Goal: Task Accomplishment & Management: Complete application form

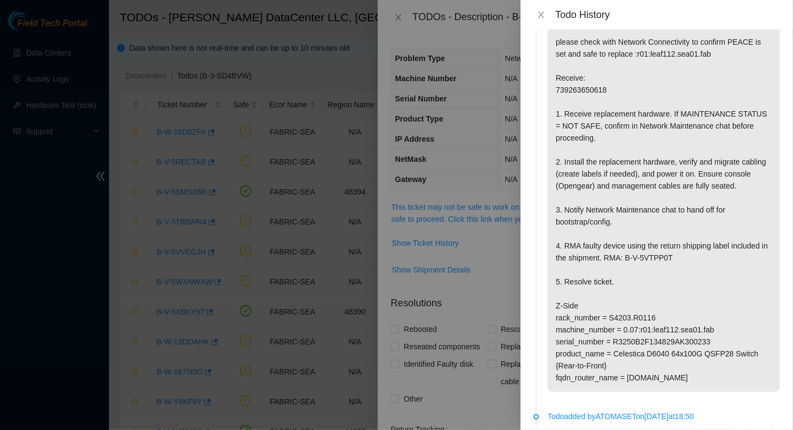
scroll to position [109, 0]
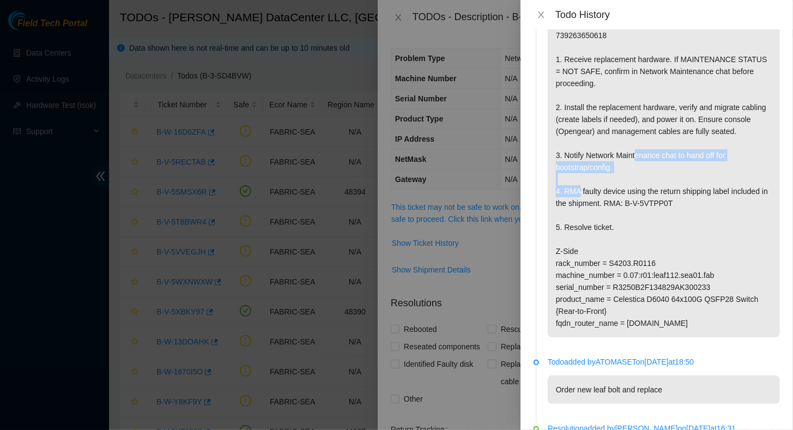
drag, startPoint x: 587, startPoint y: 155, endPoint x: 611, endPoint y: 170, distance: 28.1
click at [611, 170] on p "Scheduled PEACE suspension for Monday October 13th please check with Network Co…" at bounding box center [664, 143] width 232 height 388
drag, startPoint x: 611, startPoint y: 170, endPoint x: 624, endPoint y: 167, distance: 12.7
click at [625, 167] on p "Scheduled PEACE suspension for Monday October 13th please check with Network Co…" at bounding box center [664, 143] width 232 height 388
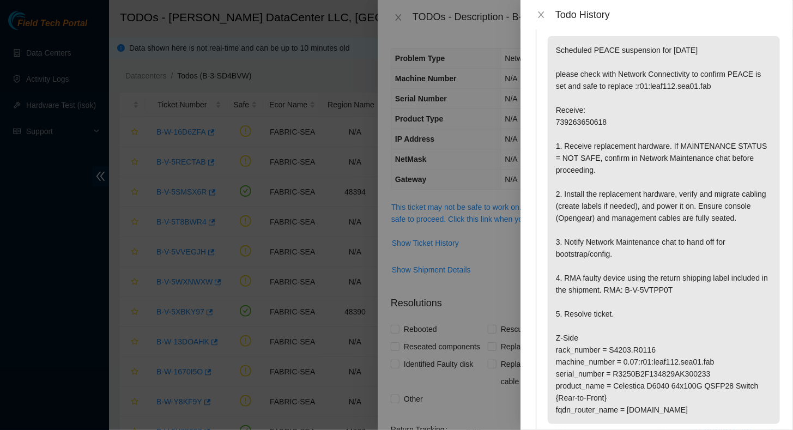
scroll to position [0, 0]
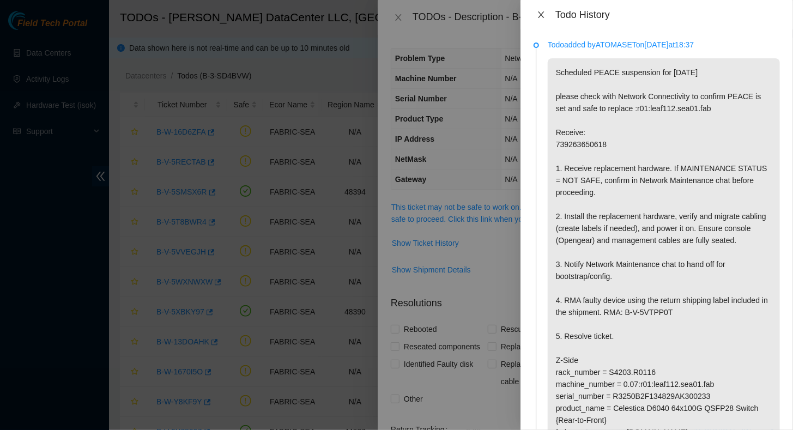
click at [542, 15] on icon "close" at bounding box center [541, 14] width 6 height 7
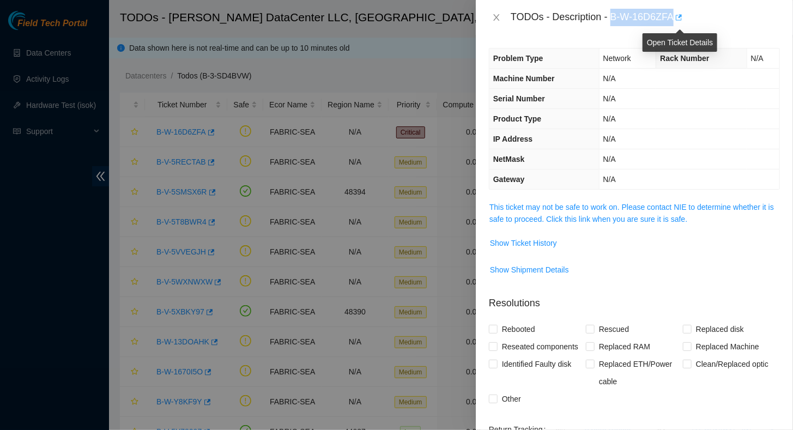
drag, startPoint x: 613, startPoint y: 15, endPoint x: 675, endPoint y: 20, distance: 62.3
click at [675, 20] on div "TODOs - Description - B-W-16D6ZFA" at bounding box center [645, 17] width 269 height 17
copy div "B-W-16D6ZFA"
click at [528, 244] on span "Show Ticket History" at bounding box center [523, 243] width 67 height 12
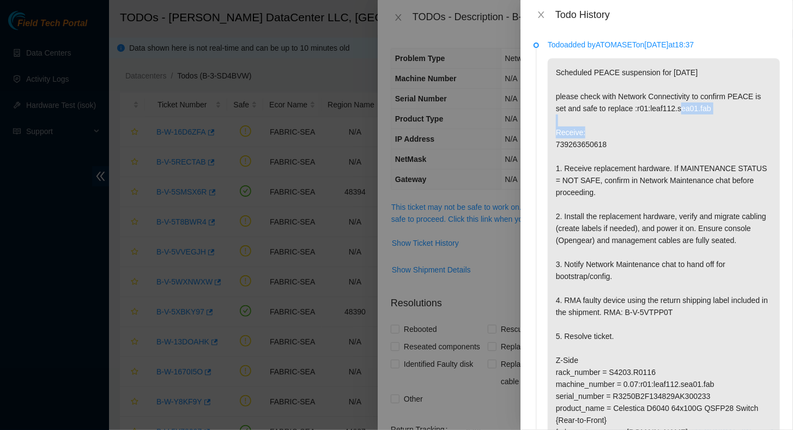
drag, startPoint x: 635, startPoint y: 108, endPoint x: 705, endPoint y: 111, distance: 69.8
click at [705, 111] on p "Scheduled PEACE suspension for Monday October 13th please check with Network Co…" at bounding box center [664, 252] width 232 height 388
copy p "r01:leaf112.sea01.fab"
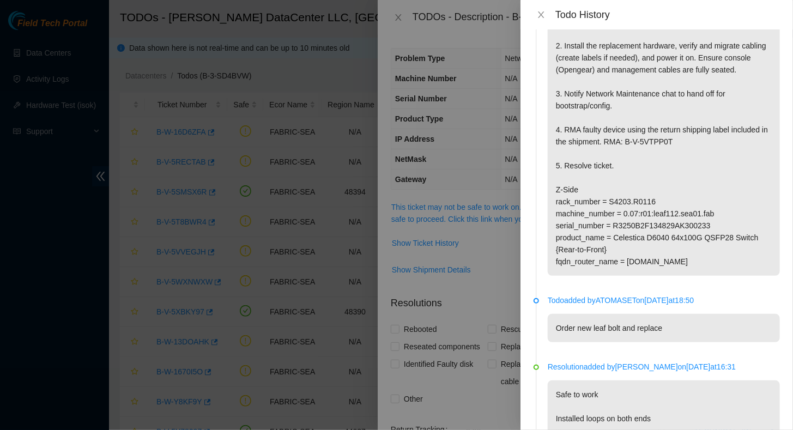
scroll to position [164, 0]
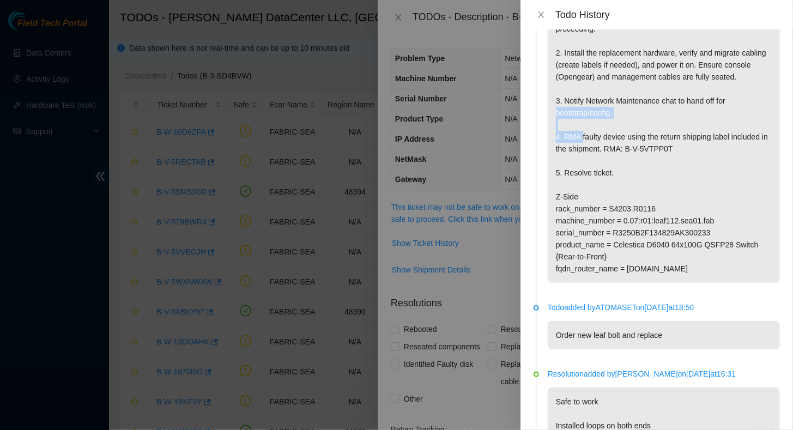
drag, startPoint x: 688, startPoint y: 100, endPoint x: 616, endPoint y: 113, distance: 73.6
click at [616, 113] on p "Scheduled PEACE suspension for Monday October 13th please check with Network Co…" at bounding box center [664, 89] width 232 height 388
copy p "hand off for bootstrap/config."
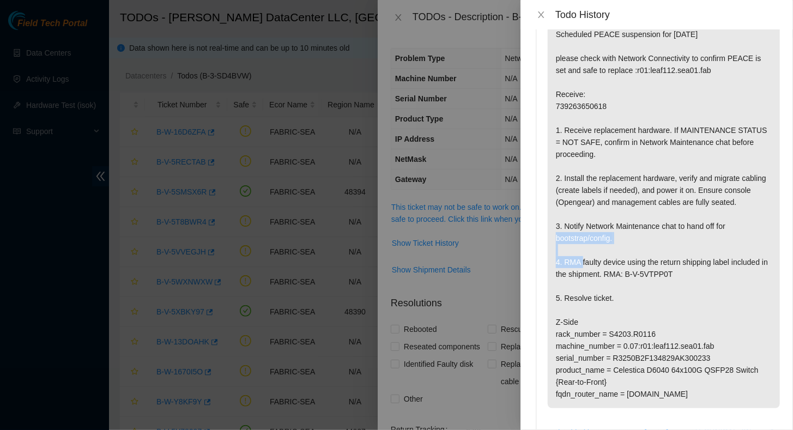
scroll to position [0, 0]
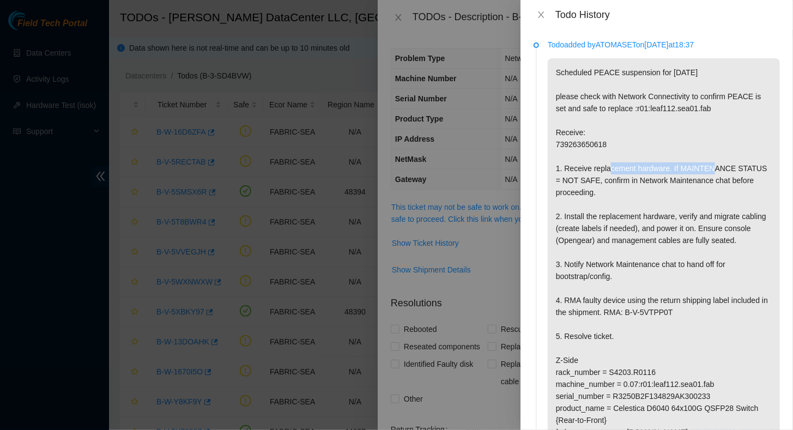
drag, startPoint x: 563, startPoint y: 166, endPoint x: 666, endPoint y: 170, distance: 102.6
click at [666, 170] on p "Scheduled PEACE suspension for Monday October 13th please check with Network Co…" at bounding box center [664, 252] width 232 height 388
copy p "Receive replacement hardware"
drag, startPoint x: 613, startPoint y: 314, endPoint x: 679, endPoint y: 312, distance: 66.6
click at [679, 312] on p "Scheduled PEACE suspension for Monday October 13th please check with Network Co…" at bounding box center [664, 252] width 232 height 388
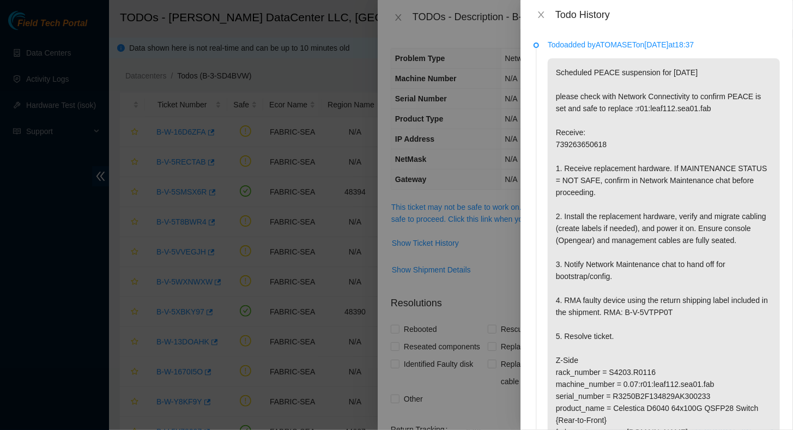
drag, startPoint x: 679, startPoint y: 312, endPoint x: 605, endPoint y: 285, distance: 78.8
click at [605, 285] on p "Scheduled PEACE suspension for Monday October 13th please check with Network Co…" at bounding box center [664, 252] width 232 height 388
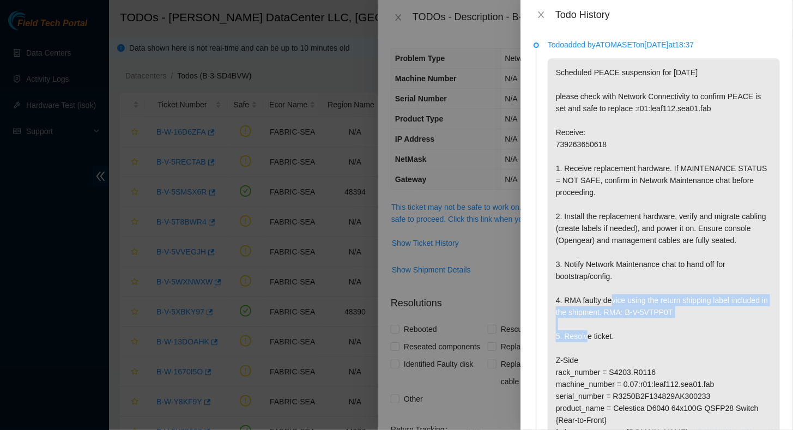
drag, startPoint x: 564, startPoint y: 300, endPoint x: 683, endPoint y: 313, distance: 119.0
click at [683, 313] on p "Scheduled PEACE suspension for Monday October 13th please check with Network Co…" at bounding box center [664, 252] width 232 height 388
copy p "RMA faulty device using the return shipping label included in the shipment. RMA…"
click at [545, 15] on icon "close" at bounding box center [541, 14] width 9 height 9
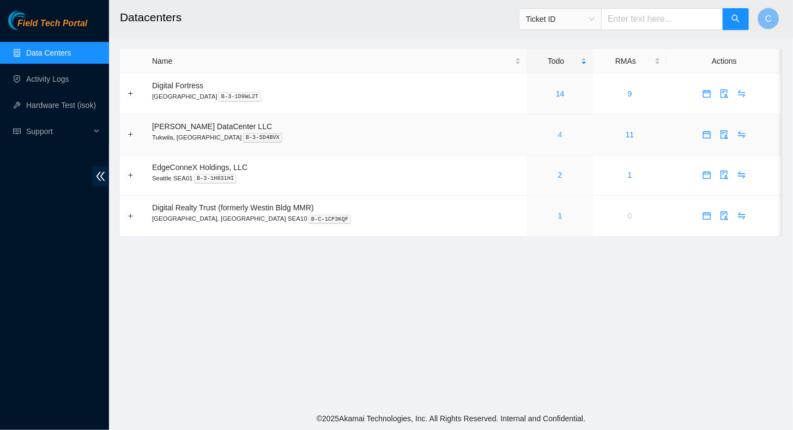
click at [558, 133] on link "4" at bounding box center [560, 134] width 4 height 9
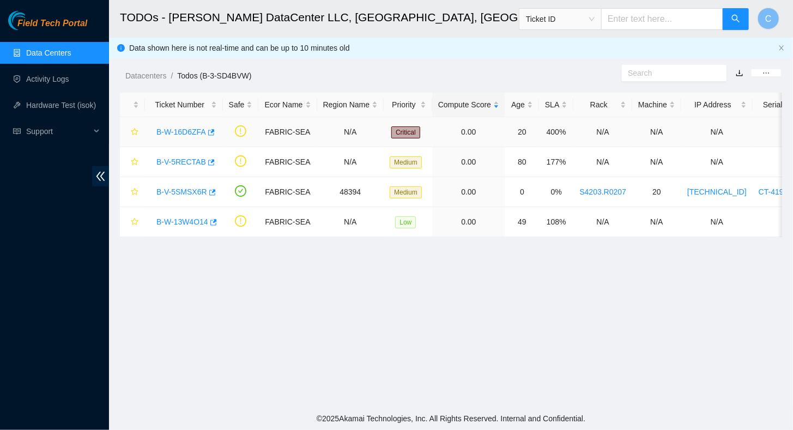
click at [186, 130] on link "B-W-16D6ZFA" at bounding box center [181, 132] width 50 height 9
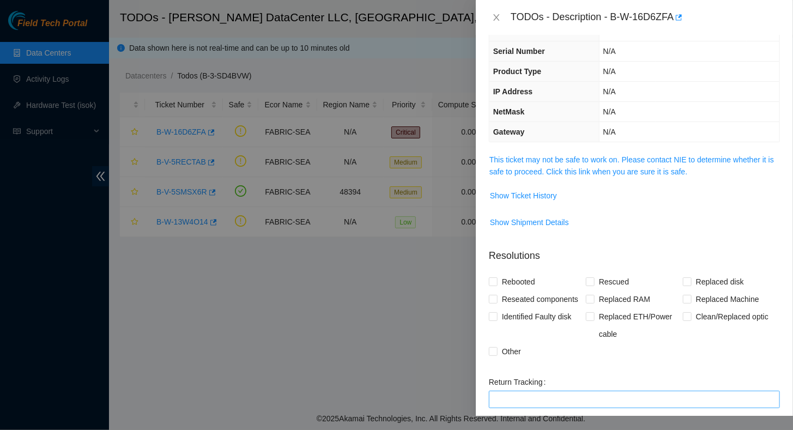
scroll to position [158, 0]
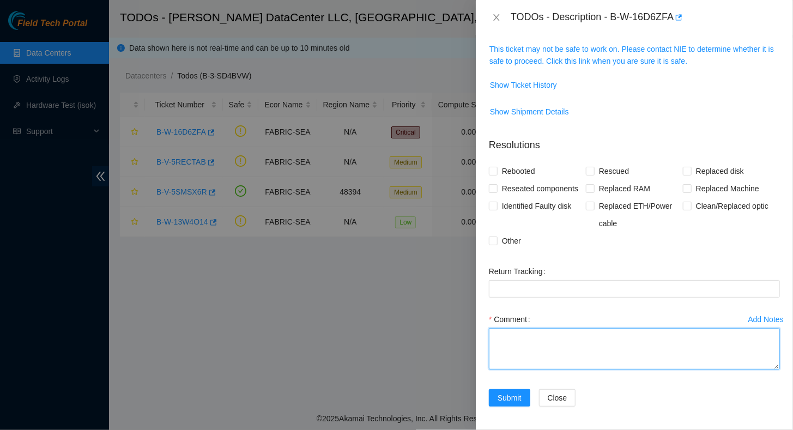
drag, startPoint x: 524, startPoint y: 346, endPoint x: 512, endPoint y: 341, distance: 12.5
click at [523, 346] on textarea "Comment" at bounding box center [634, 348] width 291 height 41
paste textarea "> Receive replacement hardware: SNR3250B2F155602AK301903 Reached out to Network…"
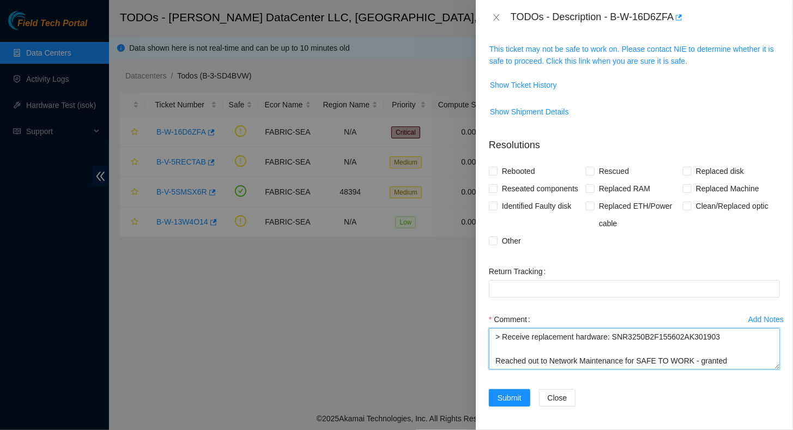
scroll to position [117, 0]
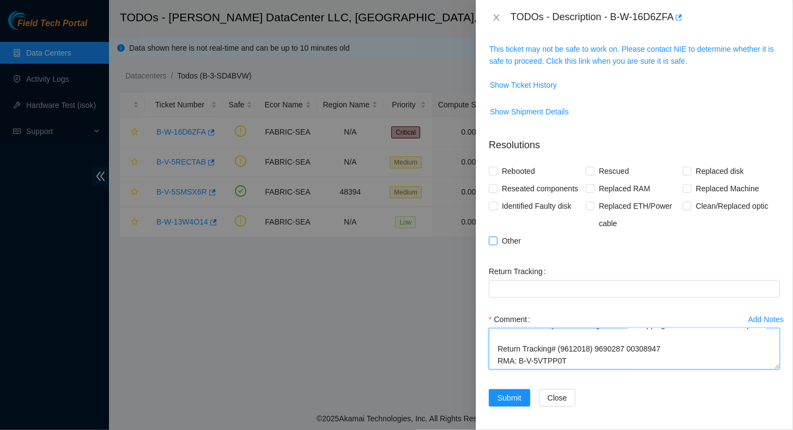
type textarea "> Receive replacement hardware: SNR3250B2F155602AK301903 Reached out to Network…"
click at [496, 240] on input "Other" at bounding box center [493, 241] width 8 height 8
checkbox input "true"
click at [683, 186] on input "Replaced Machine" at bounding box center [687, 188] width 8 height 8
checkbox input "true"
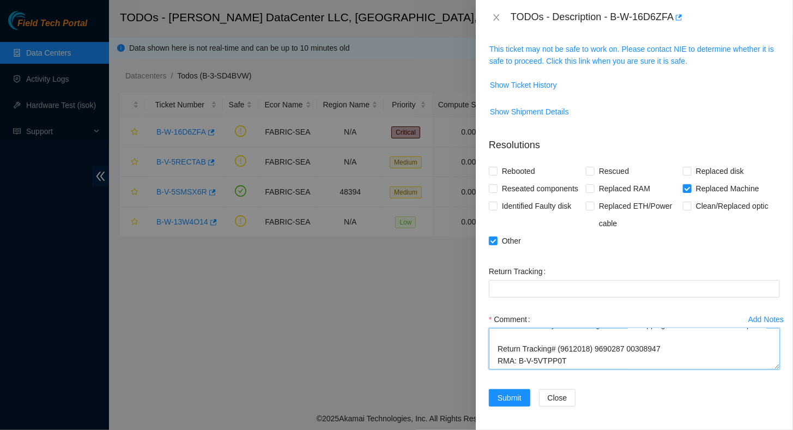
drag, startPoint x: 557, startPoint y: 349, endPoint x: 664, endPoint y: 344, distance: 107.5
click at [664, 344] on textarea "> Receive replacement hardware: SNR3250B2F155602AK301903 Reached out to Network…" at bounding box center [634, 348] width 291 height 41
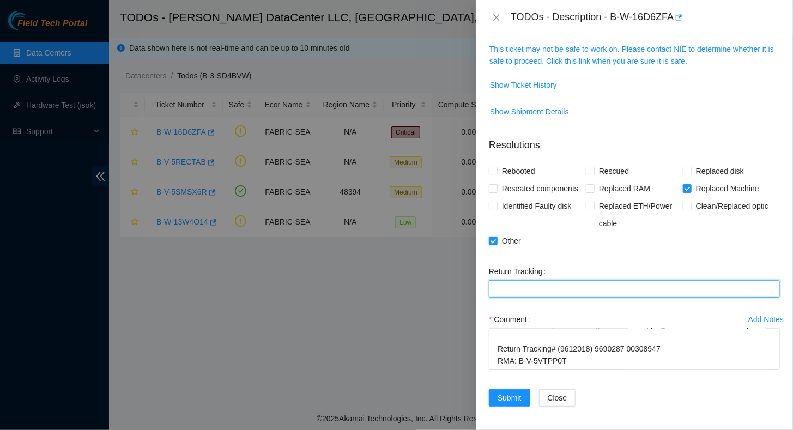
click at [522, 287] on Tracking "Return Tracking" at bounding box center [634, 288] width 291 height 17
paste Tracking "(9612018) 9690287 00308947"
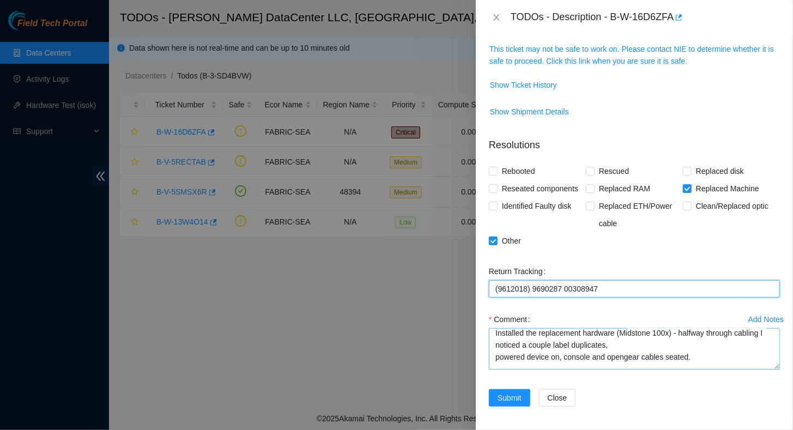
scroll to position [0, 0]
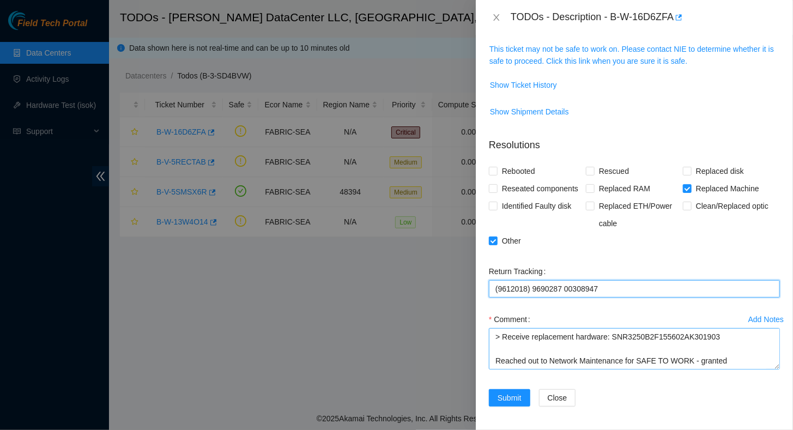
type Tracking "(9612018) 9690287 00308947"
click at [730, 360] on textarea "> Receive replacement hardware: SNR3250B2F155602AK301903 Reached out to Network…" at bounding box center [634, 348] width 291 height 41
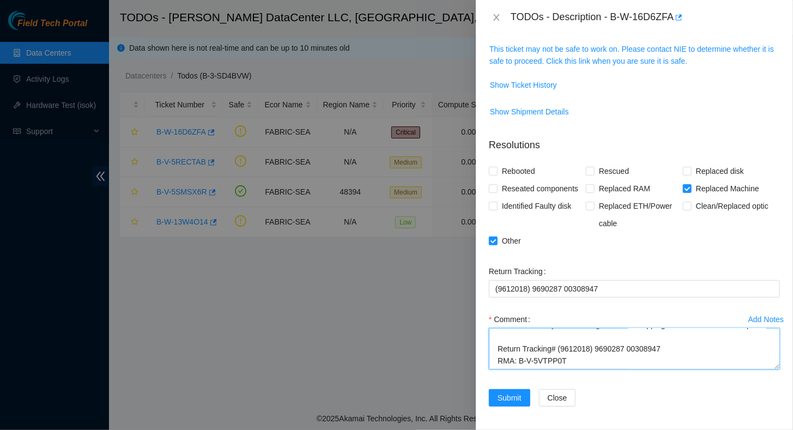
scroll to position [131, 0]
type textarea "> Receive replacement hardware: SNR3250B2F155602AK301903 Reached out to Network…"
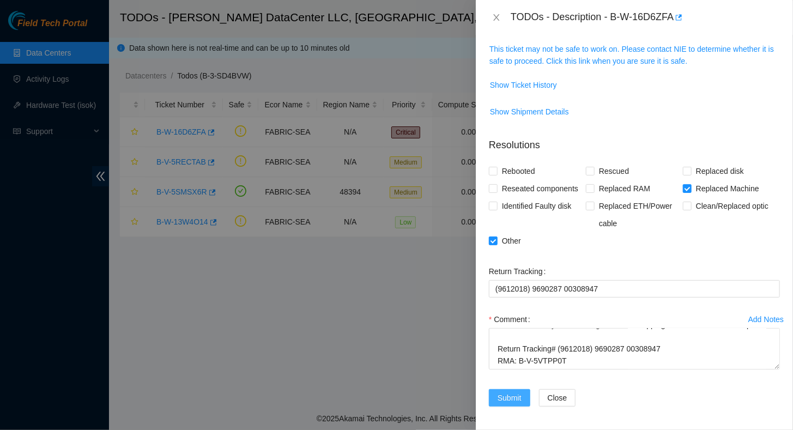
click at [505, 397] on span "Submit" at bounding box center [510, 398] width 24 height 12
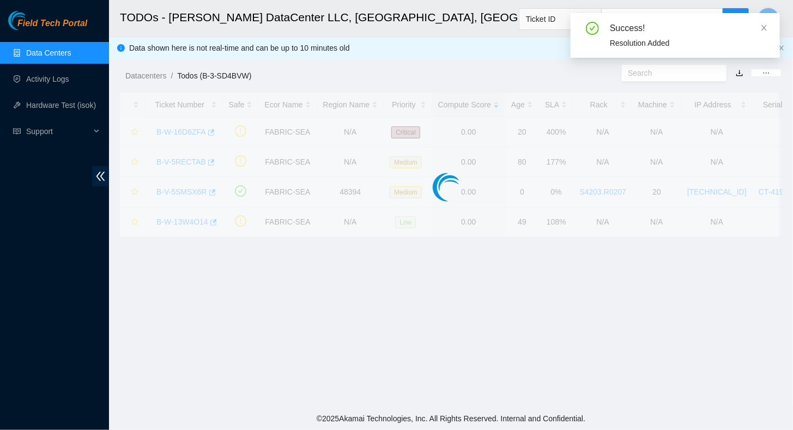
scroll to position [195, 0]
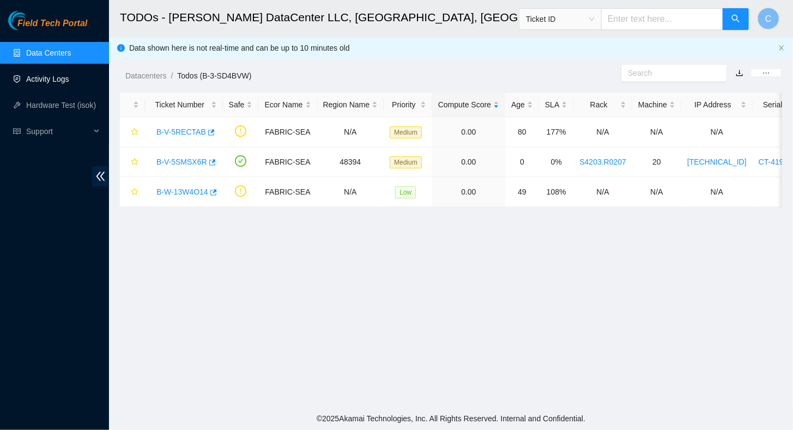
click at [47, 76] on link "Activity Logs" at bounding box center [47, 79] width 43 height 9
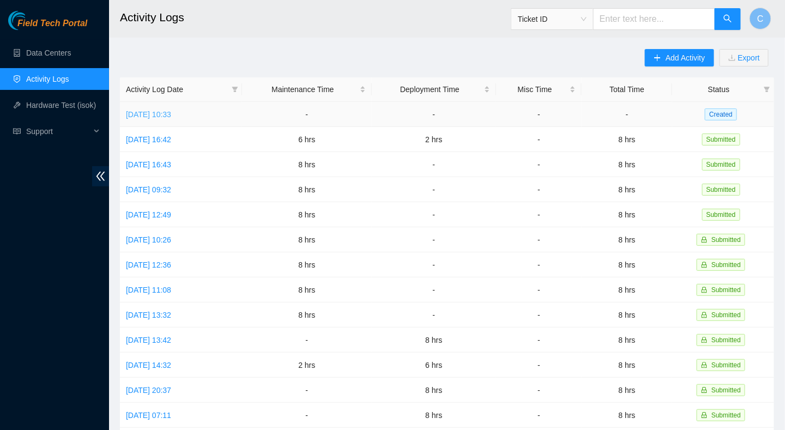
click at [155, 114] on link "[DATE] 10:33" at bounding box center [148, 114] width 45 height 9
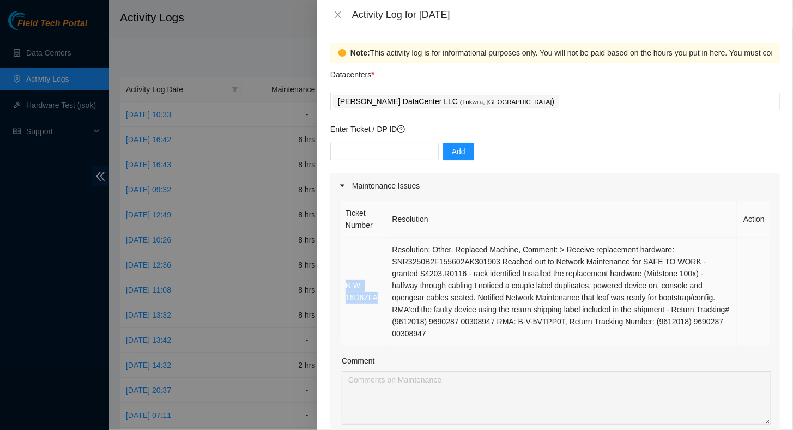
drag, startPoint x: 377, startPoint y: 298, endPoint x: 343, endPoint y: 288, distance: 35.4
click at [343, 288] on td "B-W-16D6ZFA" at bounding box center [363, 292] width 47 height 108
copy link "B-W-16D6ZFA"
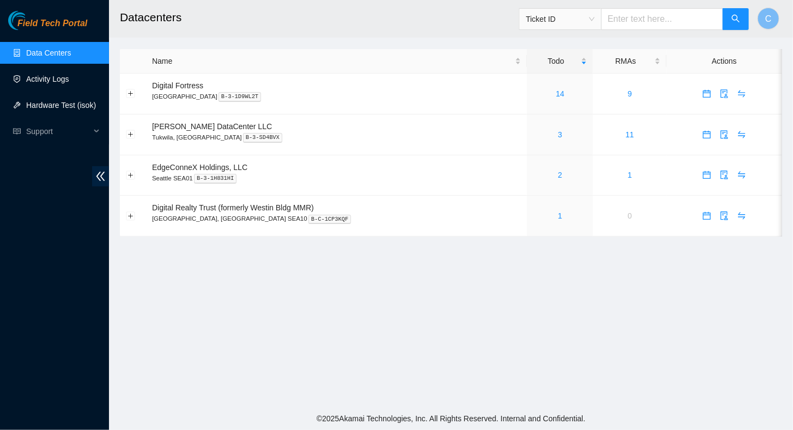
click at [46, 82] on link "Activity Logs" at bounding box center [47, 79] width 43 height 9
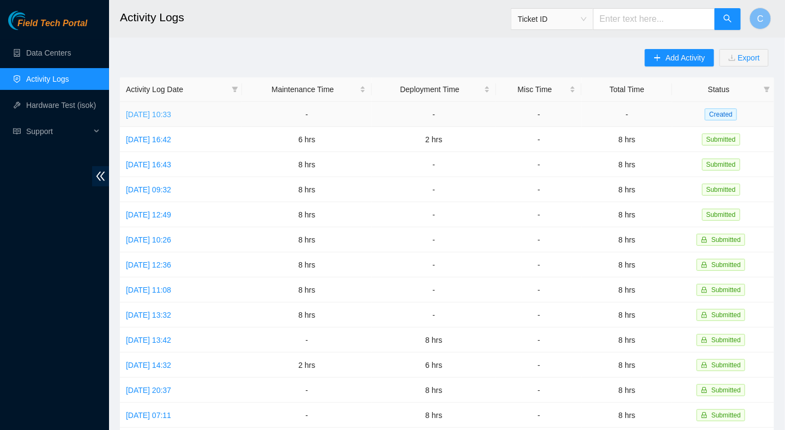
click at [135, 112] on link "[DATE] 10:33" at bounding box center [148, 114] width 45 height 9
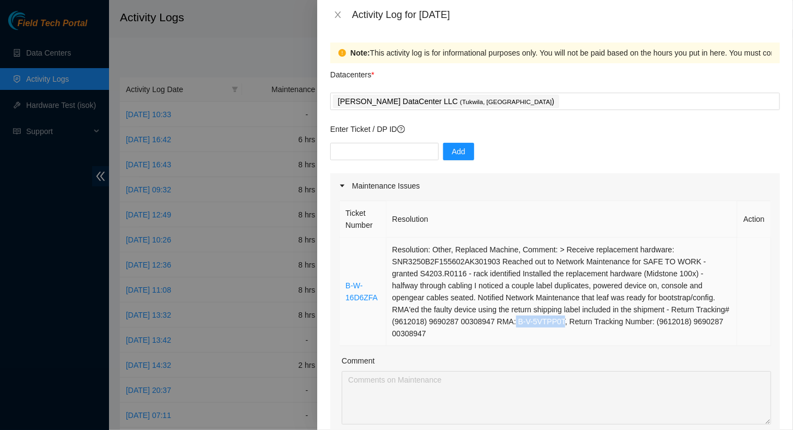
drag, startPoint x: 510, startPoint y: 322, endPoint x: 556, endPoint y: 327, distance: 46.0
click at [556, 327] on td "Resolution: Other, Replaced Machine, Comment: > Receive replacement hardware: S…" at bounding box center [563, 292] width 352 height 108
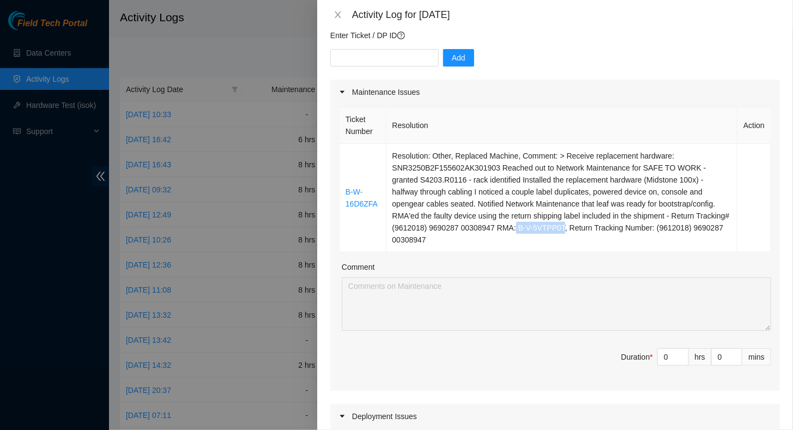
scroll to position [109, 0]
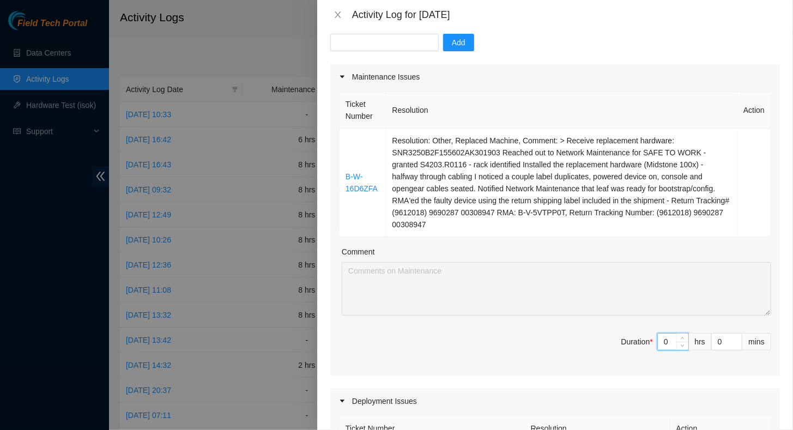
drag, startPoint x: 660, startPoint y: 340, endPoint x: 637, endPoint y: 345, distance: 23.4
click at [637, 344] on span "Duration * 0 hrs 0 mins" at bounding box center [555, 348] width 432 height 31
type input "4"
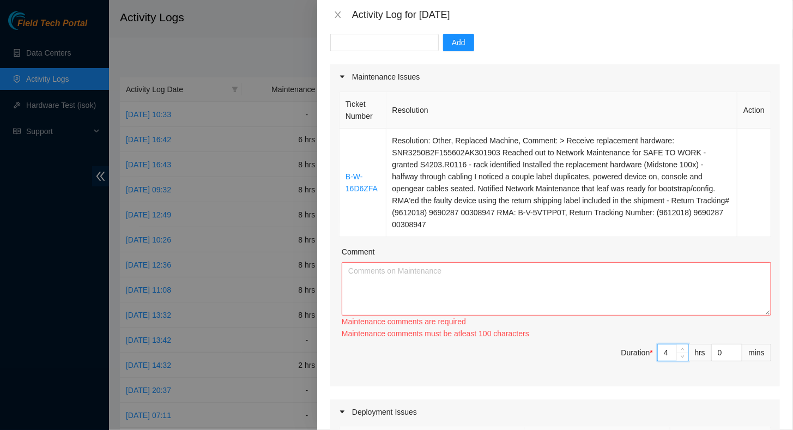
type input "4"
click at [521, 291] on textarea "Comment" at bounding box center [557, 288] width 430 height 53
paste textarea "B-W-16D6ZFA ATOMASET on [DATE] 18:37 Scheduled PEACE suspension for [DATE] plea…"
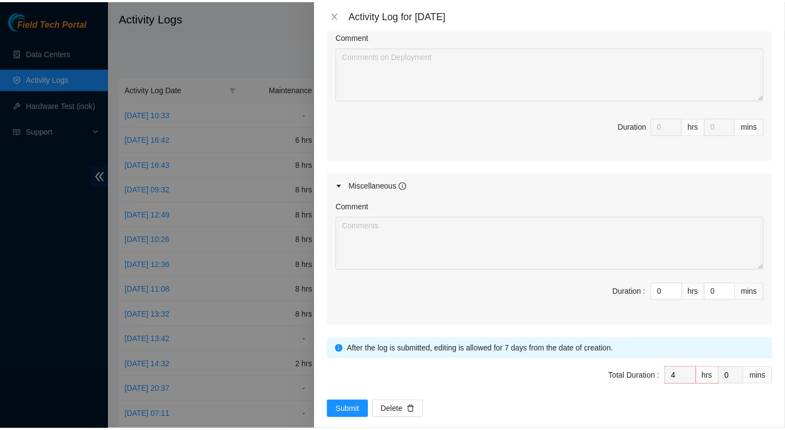
scroll to position [563, 0]
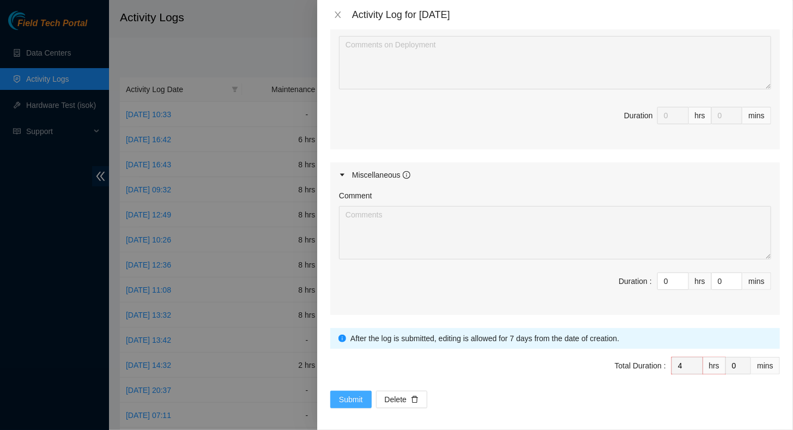
type textarea "B-W-16D6ZFA ATOMASET on [DATE] 18:37 Scheduled PEACE suspension for [DATE] plea…"
click at [340, 396] on span "Submit" at bounding box center [351, 400] width 24 height 12
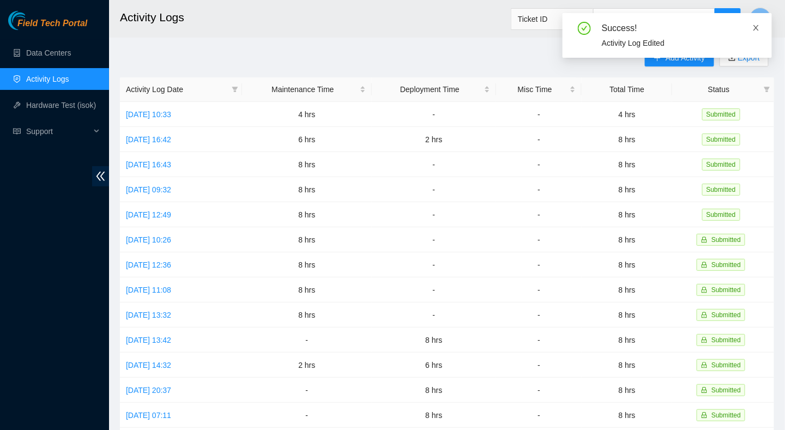
click at [755, 25] on icon "close" at bounding box center [756, 28] width 8 height 8
